Goal: Task Accomplishment & Management: Use online tool/utility

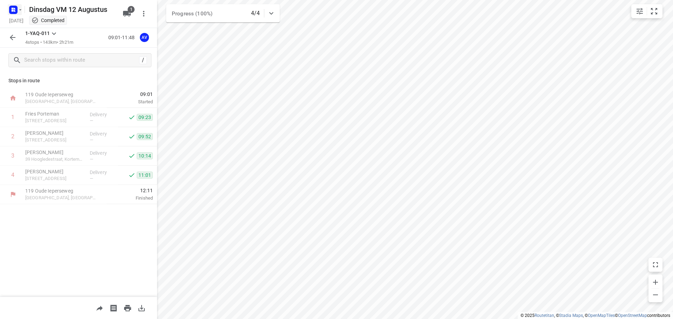
click at [18, 10] on icon "button" at bounding box center [21, 10] width 6 height 6
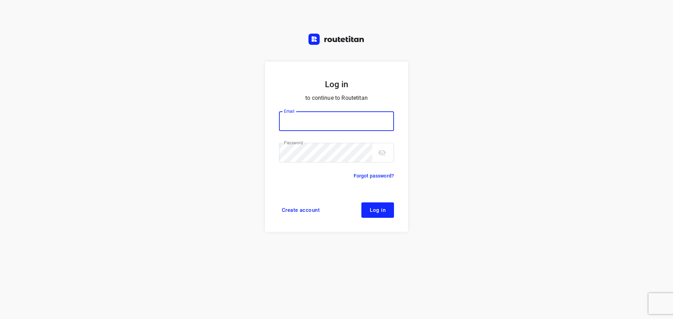
type input "didier@areco.be"
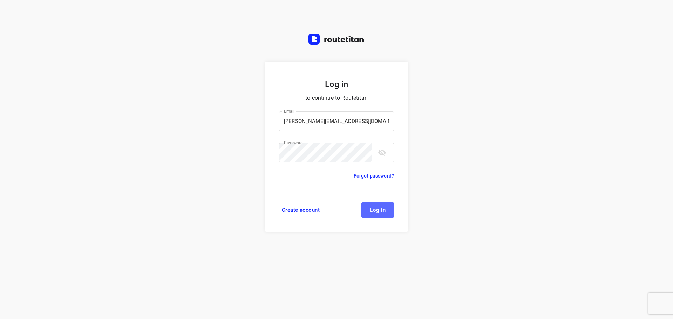
click at [389, 209] on button "Log in" at bounding box center [377, 209] width 33 height 15
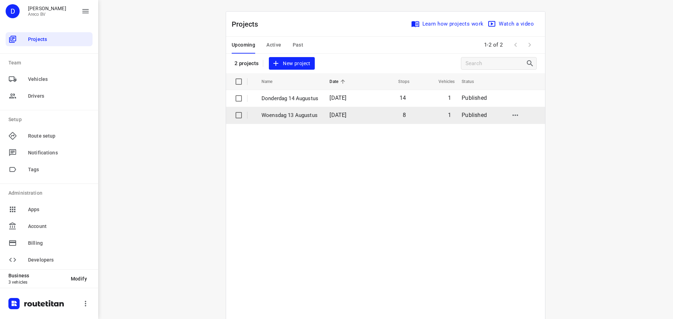
click at [286, 113] on p "Woensdag 13 Augustus" at bounding box center [289, 115] width 57 height 8
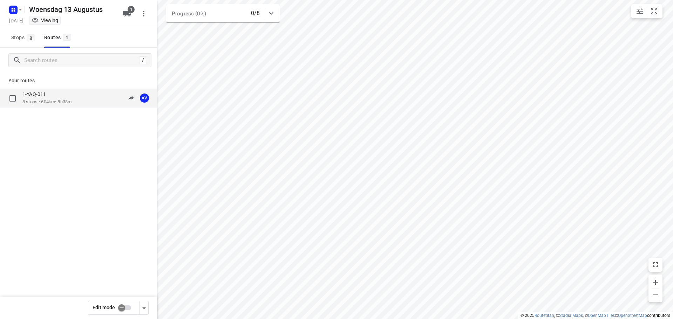
click at [68, 98] on div "1-YAQ-011" at bounding box center [46, 95] width 49 height 8
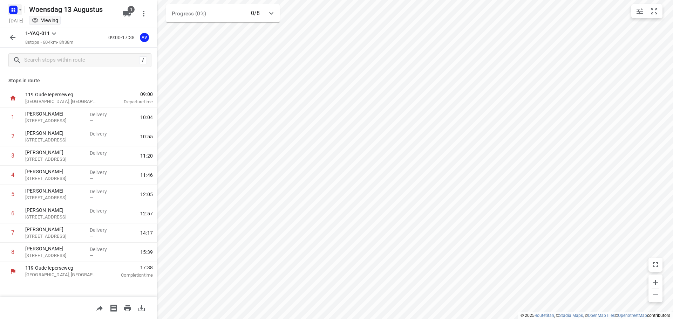
click at [17, 9] on rect "button" at bounding box center [13, 10] width 8 height 8
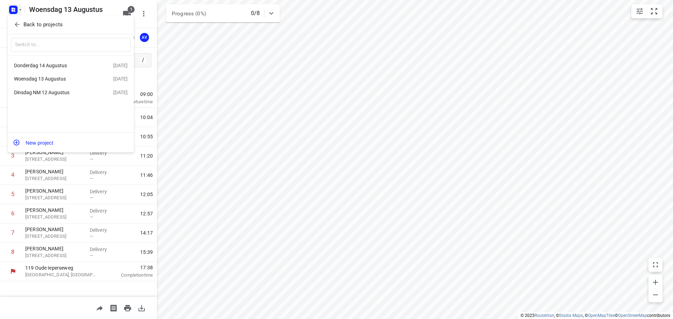
click at [74, 63] on div "Donderdag 14 Augustus" at bounding box center [54, 66] width 81 height 6
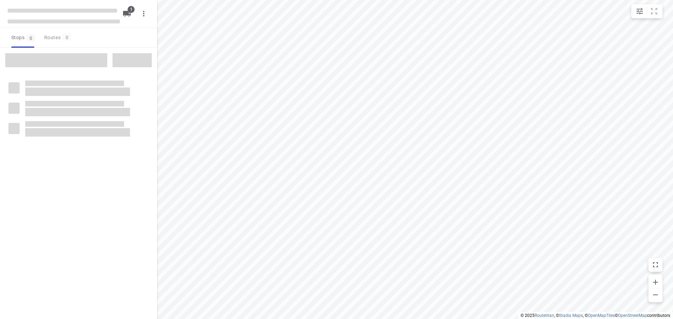
type input "distance"
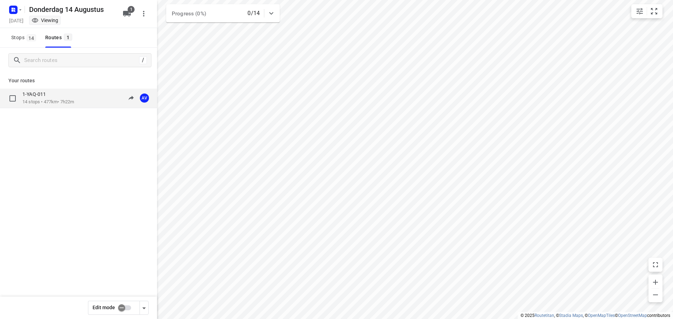
click at [74, 102] on p "14 stops • 477km • 7h22m" at bounding box center [47, 102] width 51 height 7
